Goal: Check status: Check status

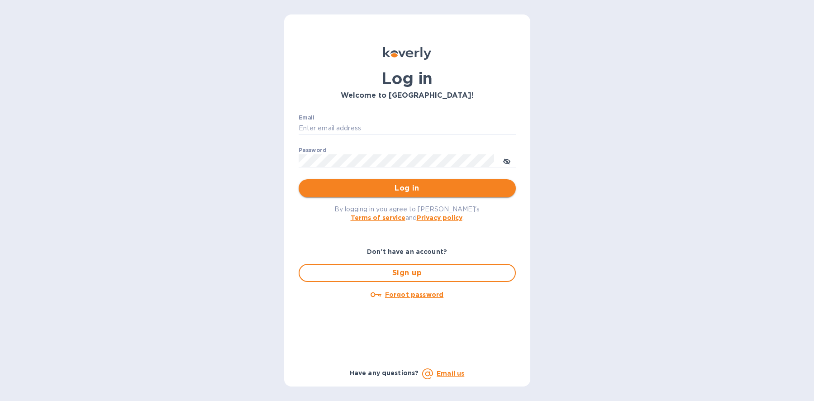
type input "[PERSON_NAME][EMAIL_ADDRESS][DOMAIN_NAME]"
click at [409, 194] on button "Log in" at bounding box center [407, 188] width 217 height 18
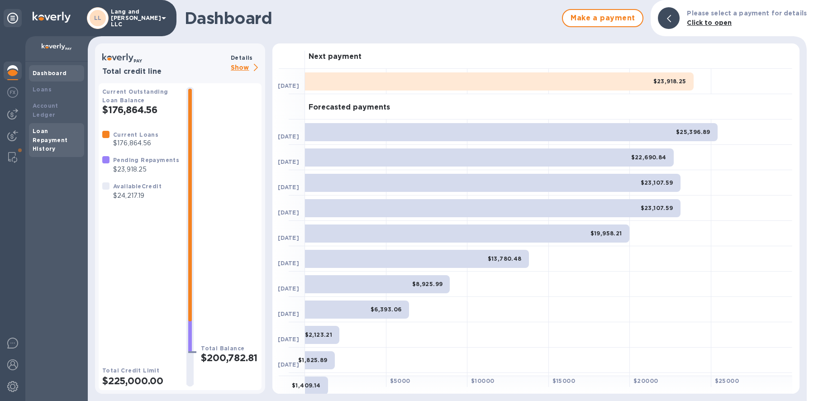
click at [42, 128] on b "Loan Repayment History" at bounding box center [50, 140] width 35 height 25
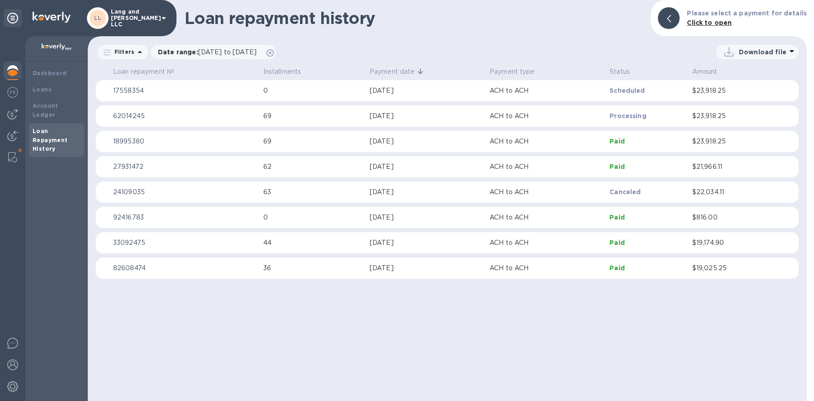
click at [18, 74] on img at bounding box center [12, 70] width 11 height 11
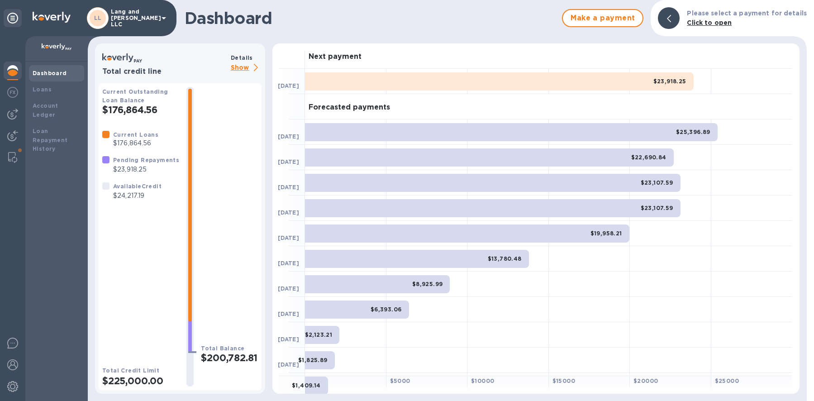
click at [242, 65] on p "Show" at bounding box center [246, 67] width 31 height 11
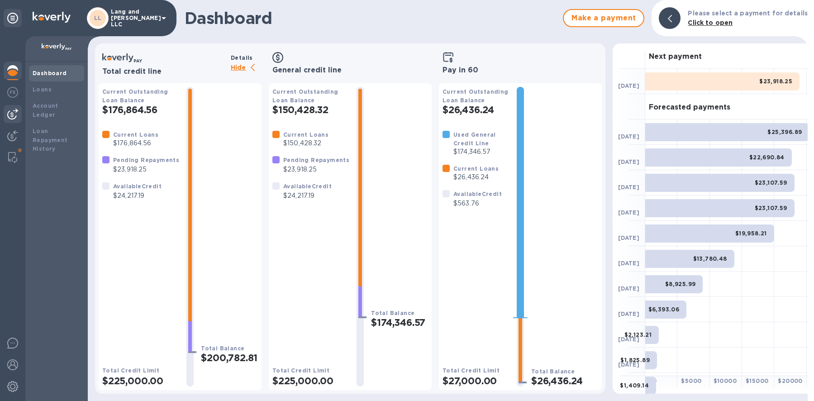
click at [18, 113] on img at bounding box center [12, 114] width 11 height 11
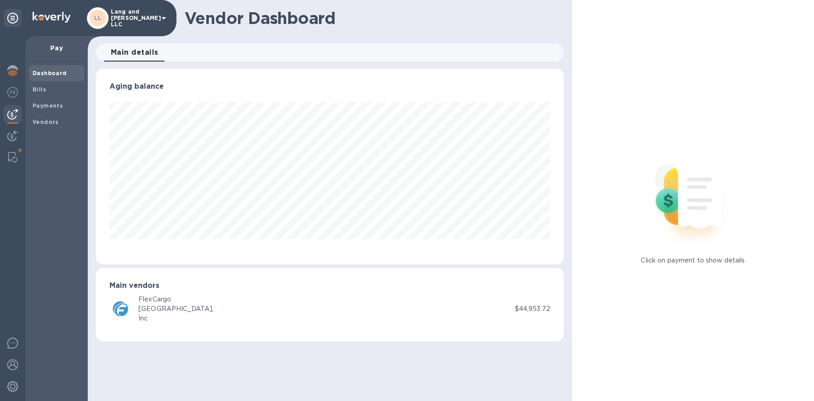
scroll to position [195, 468]
click at [43, 119] on b "Vendors" at bounding box center [46, 122] width 26 height 7
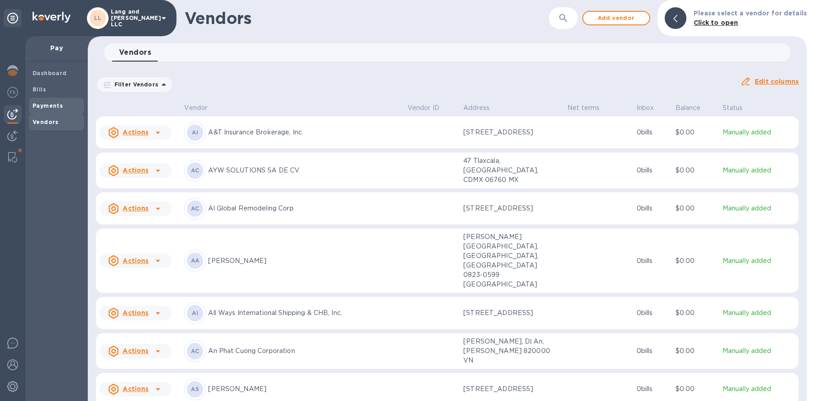
click at [53, 103] on b "Payments" at bounding box center [48, 105] width 30 height 7
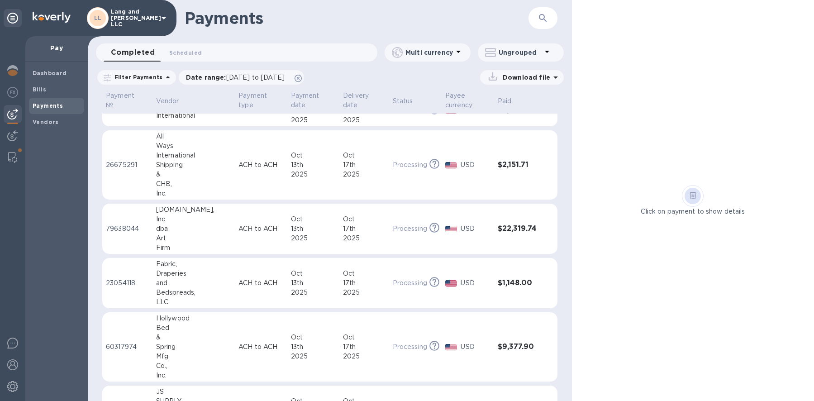
scroll to position [86, 0]
